Goal: Navigation & Orientation: Find specific page/section

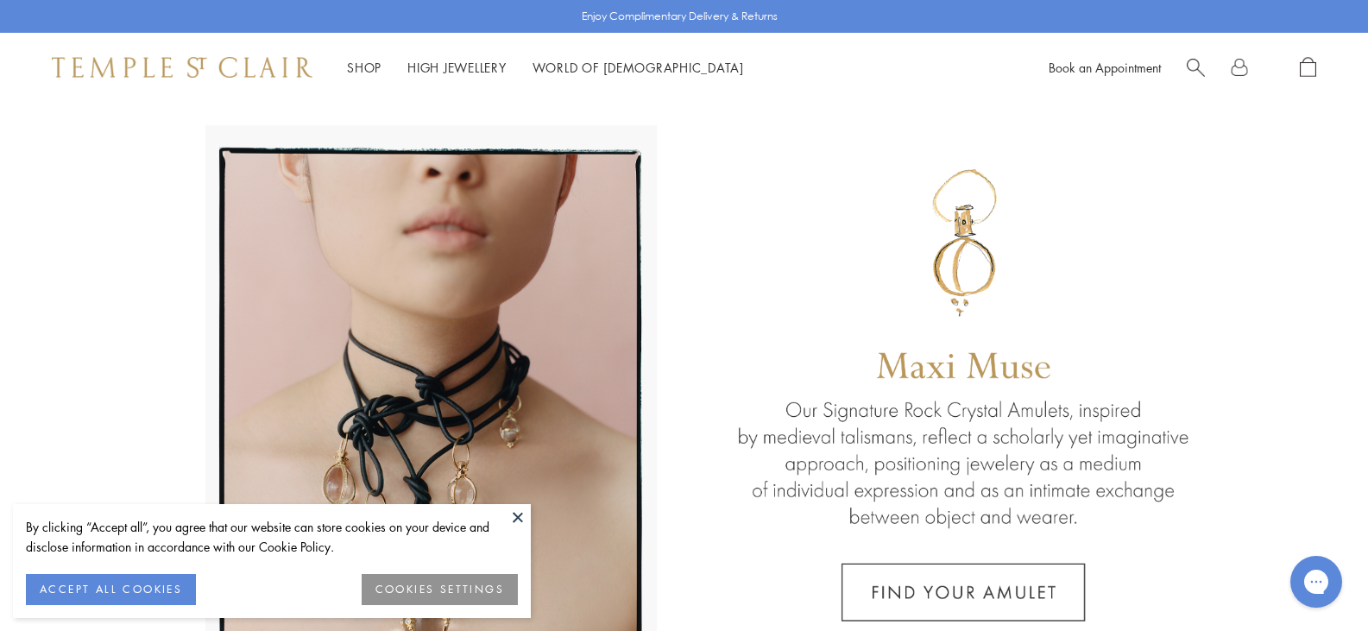
click at [508, 521] on button at bounding box center [518, 517] width 26 height 26
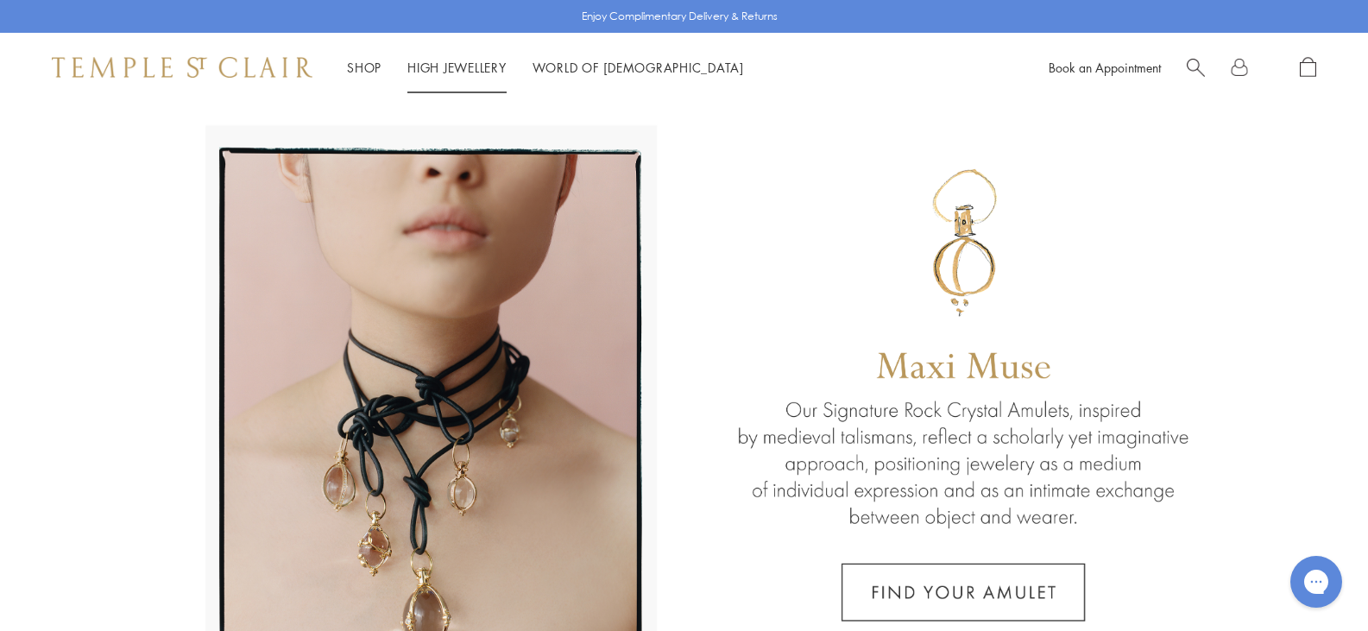
click at [462, 65] on link "High Jewellery High Jewellery" at bounding box center [456, 67] width 99 height 17
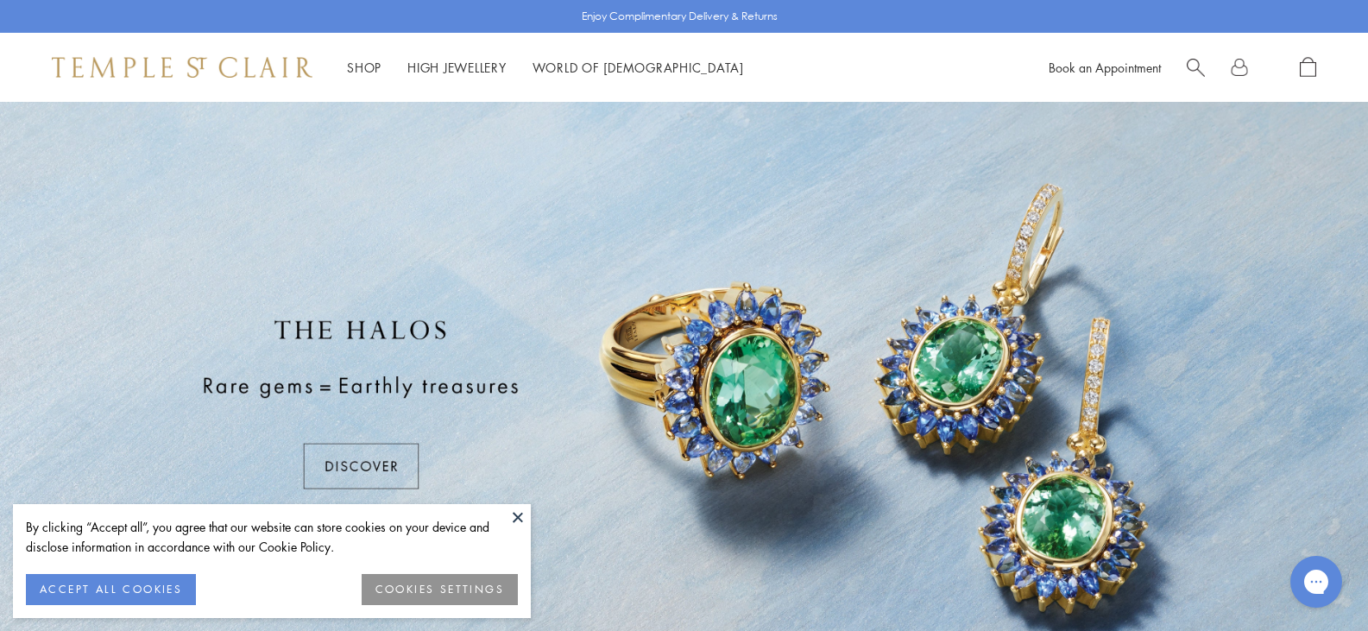
click at [511, 515] on button at bounding box center [518, 517] width 26 height 26
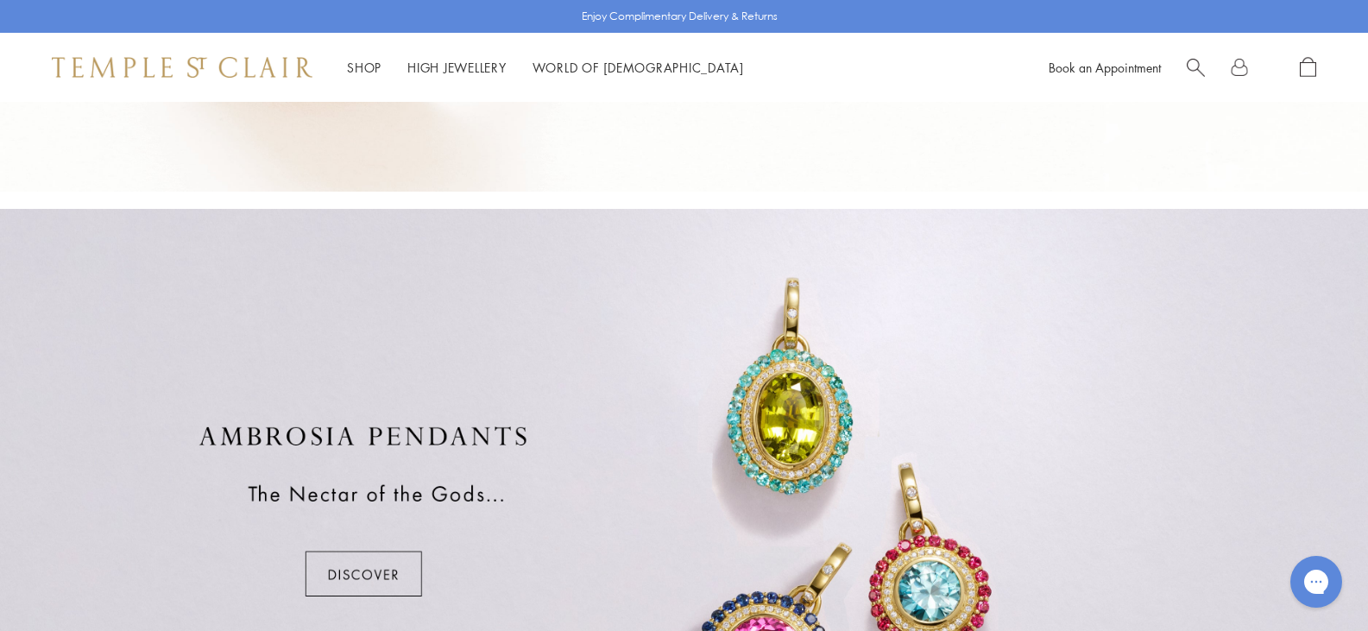
scroll to position [1381, 0]
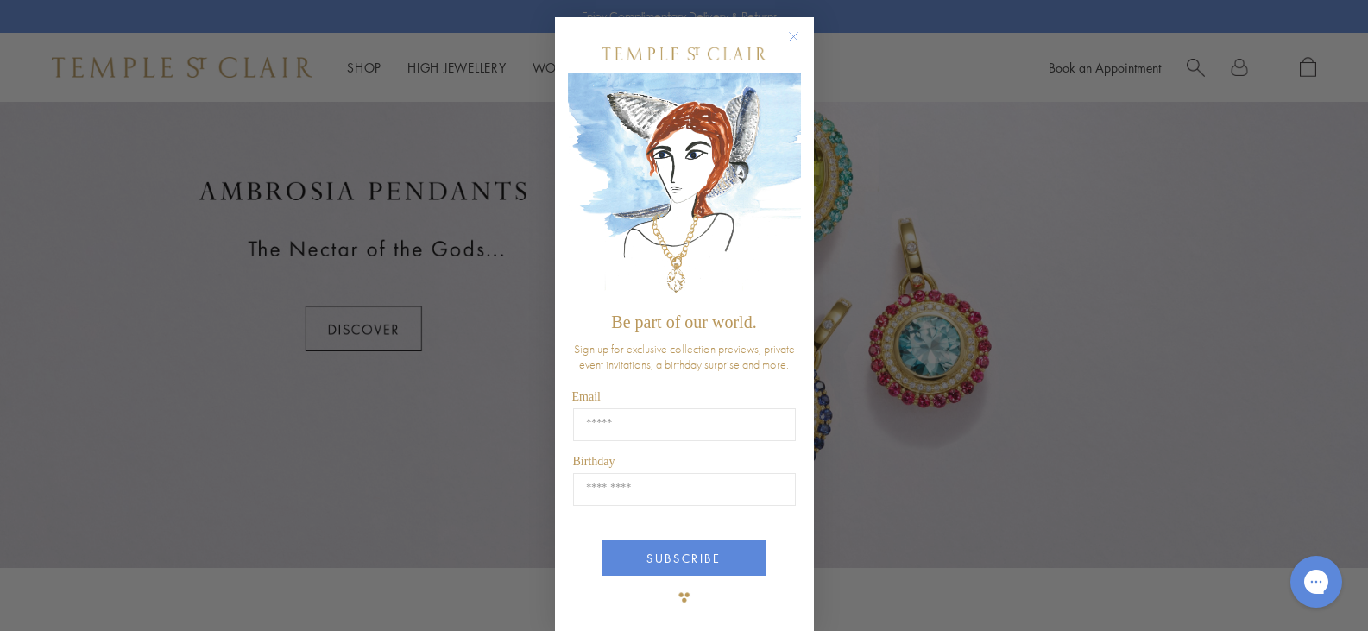
click at [786, 40] on circle "Close dialog" at bounding box center [793, 37] width 21 height 21
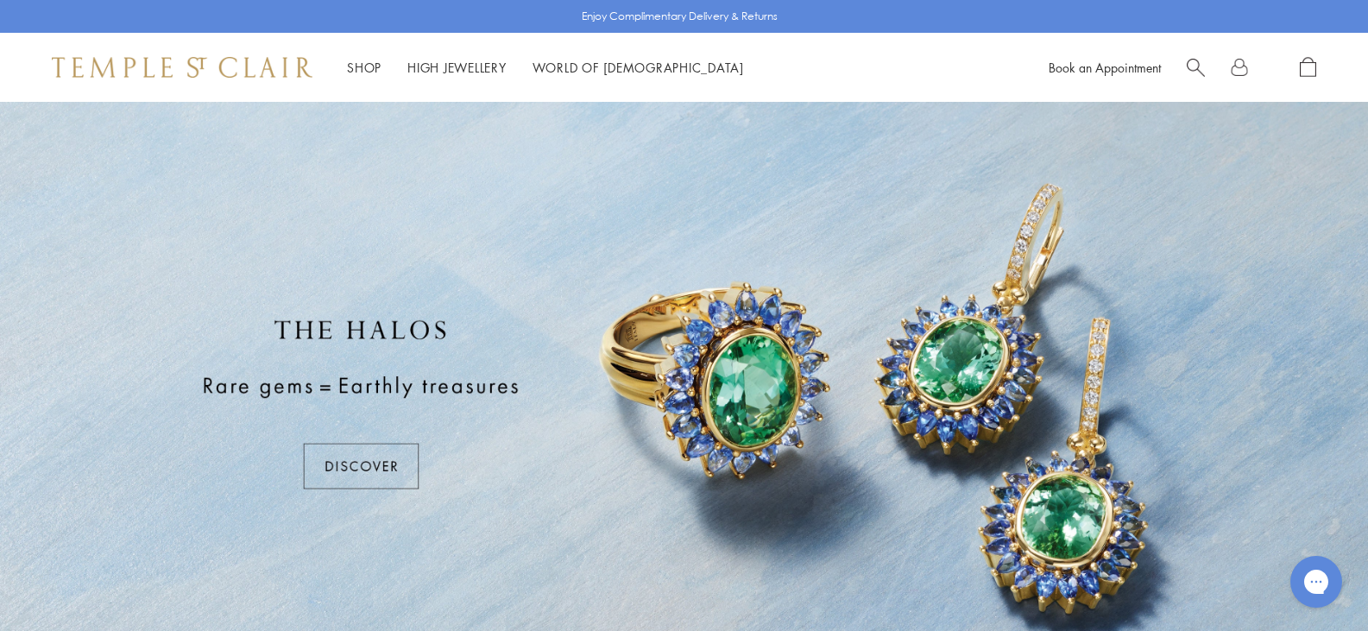
scroll to position [102, 0]
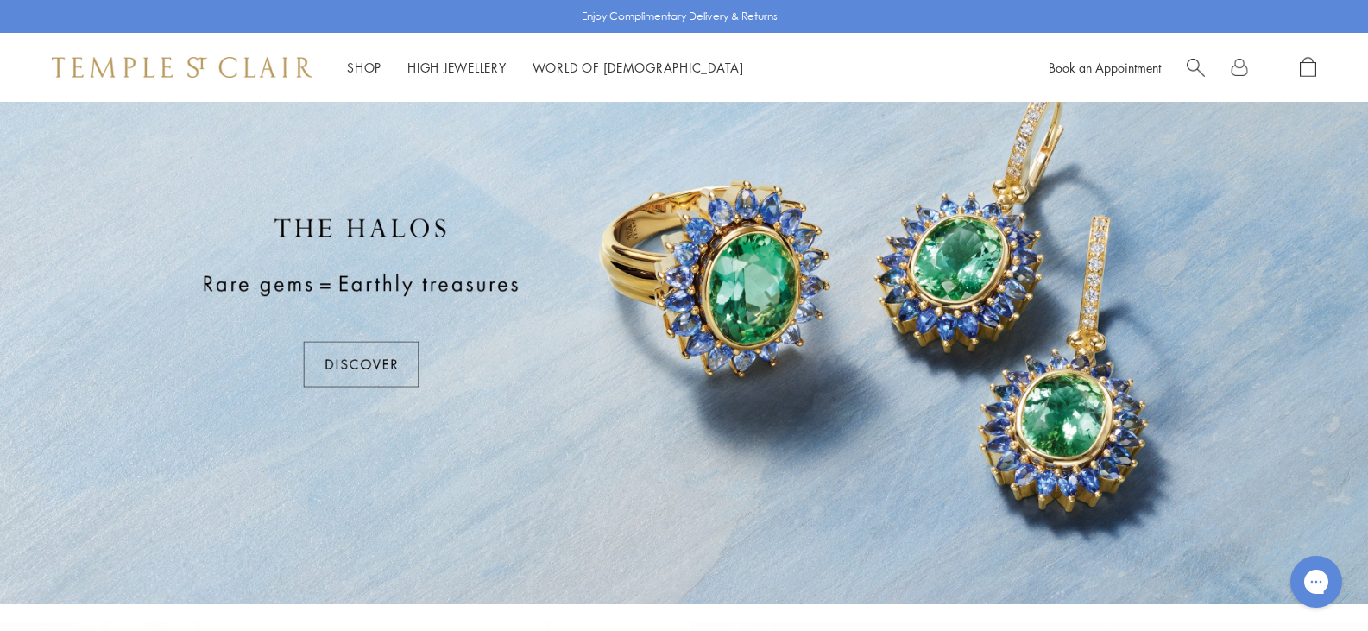
click at [364, 359] on div at bounding box center [684, 302] width 1368 height 604
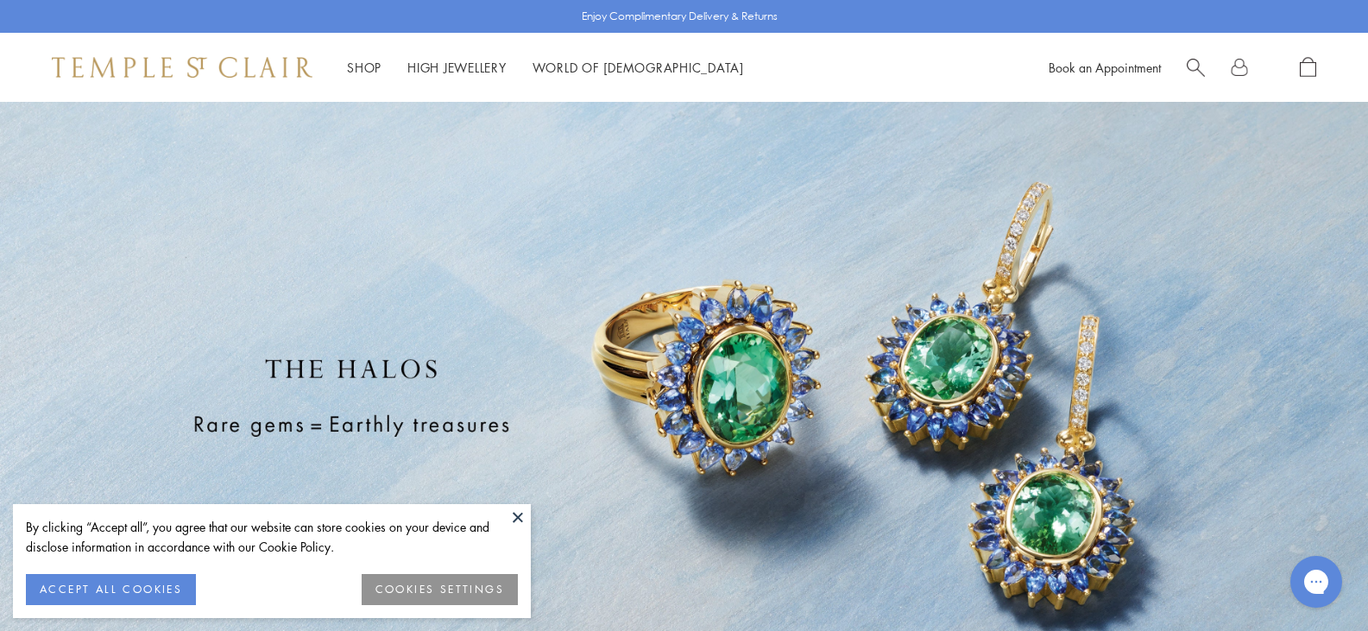
click at [521, 516] on button at bounding box center [518, 517] width 26 height 26
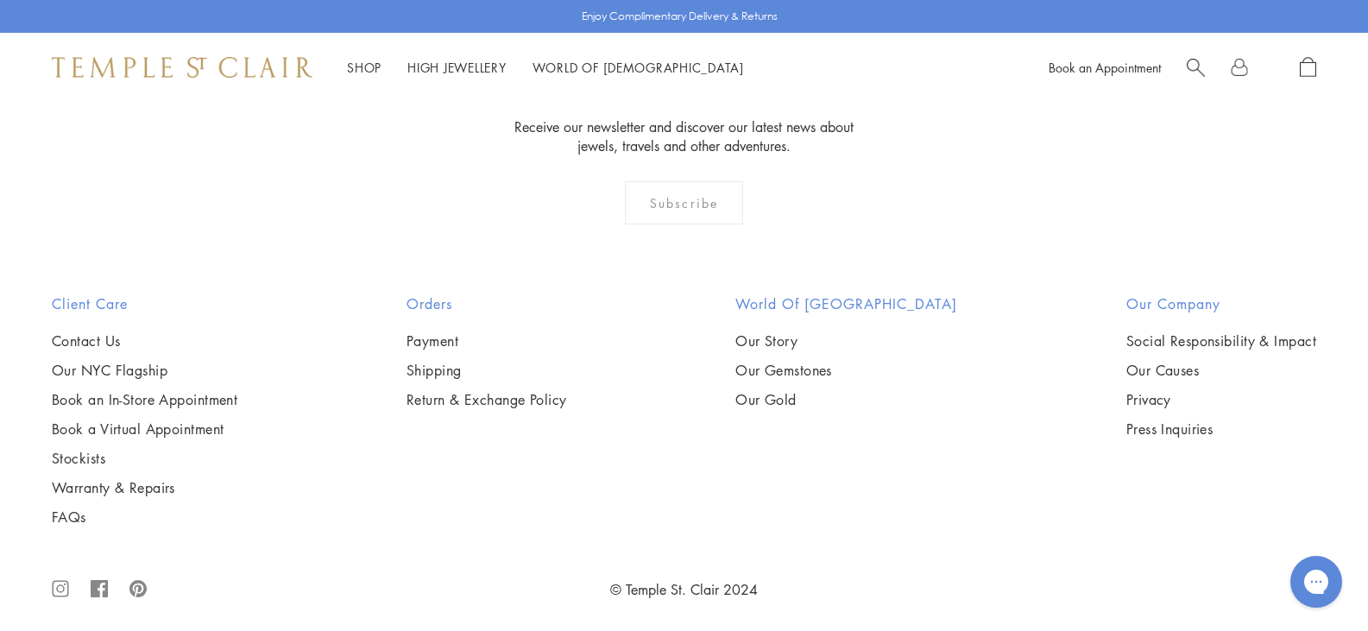
scroll to position [3366, 0]
